Goal: Check status: Check status

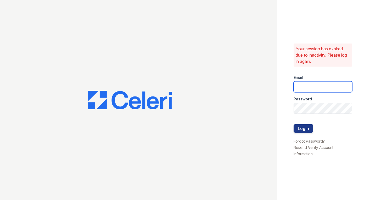
type input "[PERSON_NAME][EMAIL_ADDRESS][DOMAIN_NAME]"
click at [302, 130] on button "Login" at bounding box center [304, 128] width 20 height 8
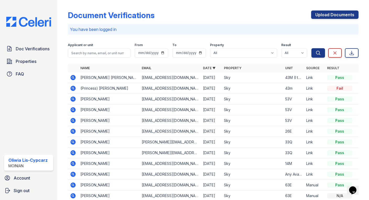
click at [74, 78] on icon at bounding box center [73, 77] width 5 height 5
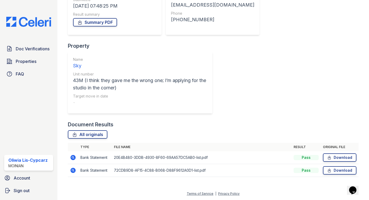
scroll to position [87, 0]
click at [72, 158] on icon at bounding box center [73, 157] width 5 height 5
click at [71, 170] on icon at bounding box center [73, 170] width 5 height 5
click at [74, 171] on icon at bounding box center [73, 170] width 6 height 6
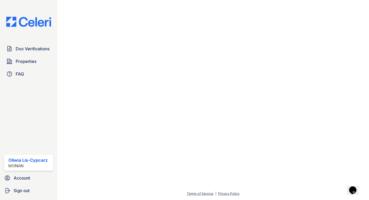
scroll to position [292, 0]
